Goal: Information Seeking & Learning: Learn about a topic

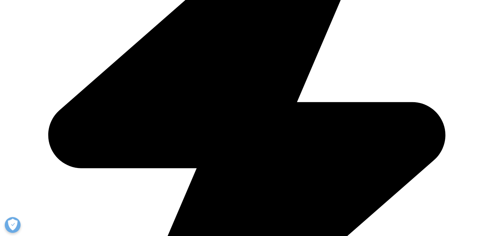
scroll to position [221, 0]
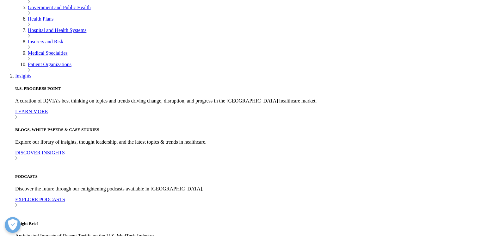
scroll to position [119, 0]
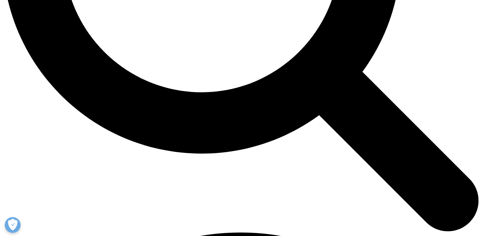
scroll to position [759, 0]
